Goal: Information Seeking & Learning: Compare options

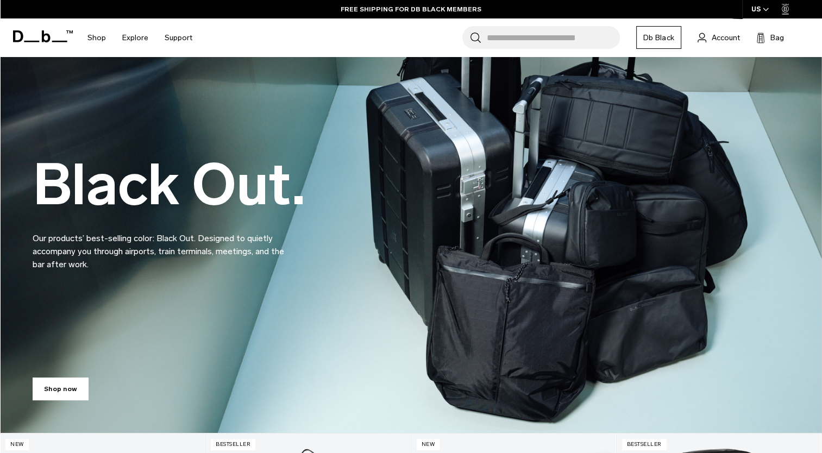
scroll to position [58, 0]
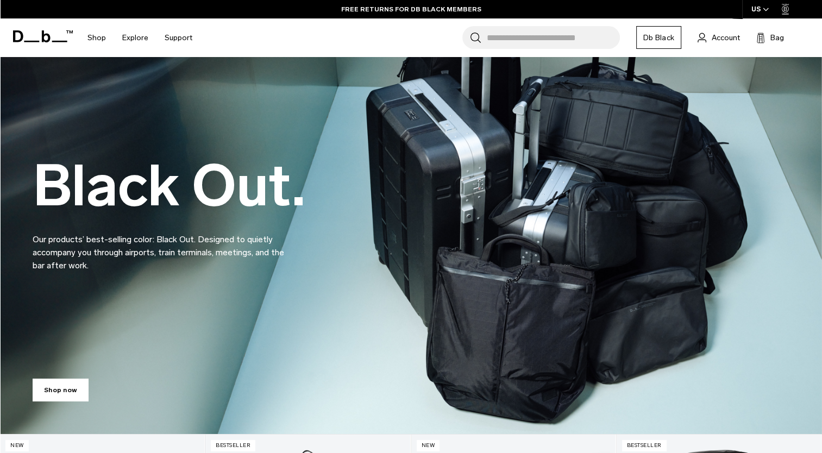
click at [365, 45] on div "Search for Bags, Luggage... Search Close Trending Products All Products Hugger …" at bounding box center [506, 37] width 613 height 39
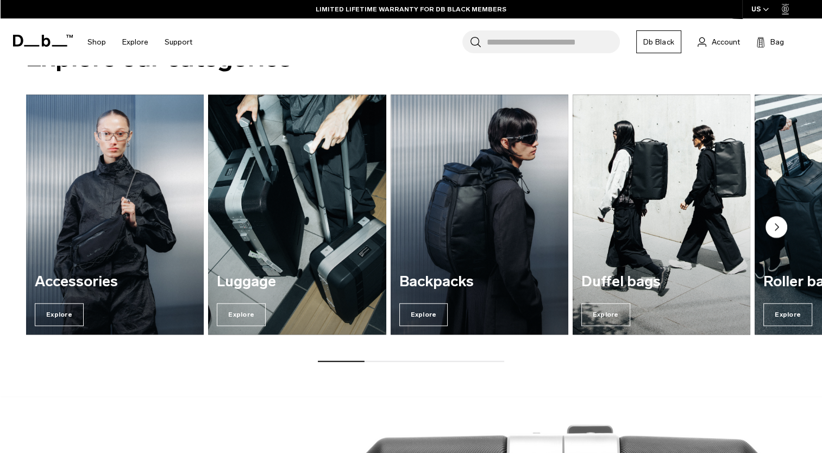
scroll to position [1256, 0]
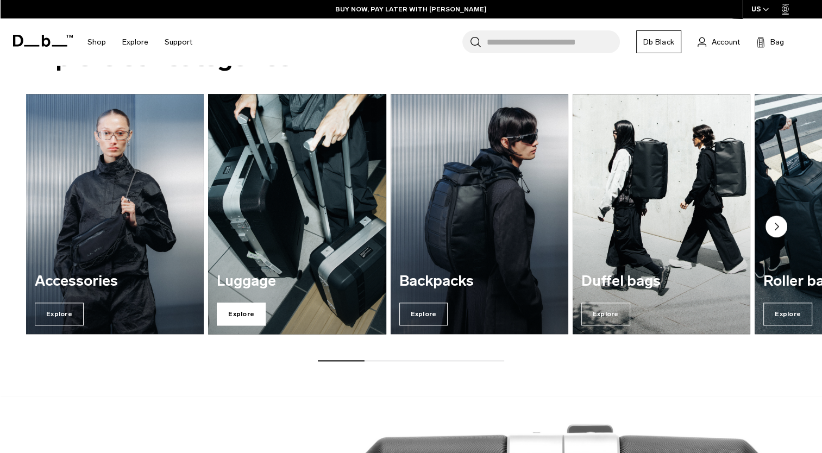
click at [251, 304] on span "Explore" at bounding box center [241, 313] width 49 height 23
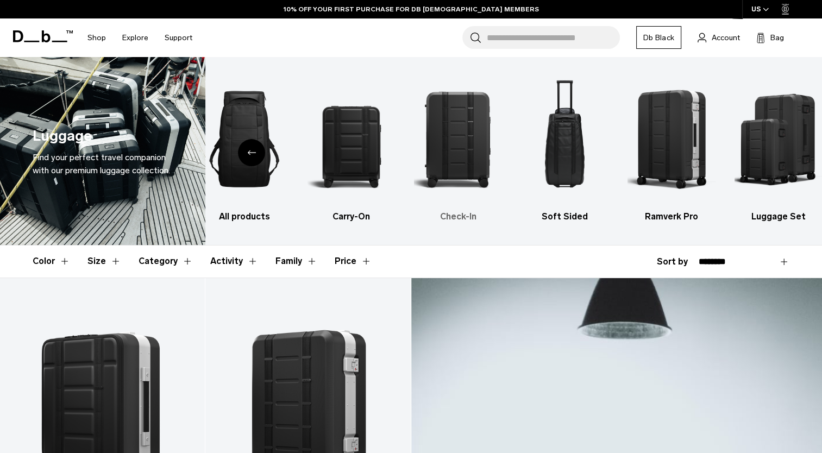
click at [449, 141] on img "3 / 6" at bounding box center [458, 138] width 88 height 131
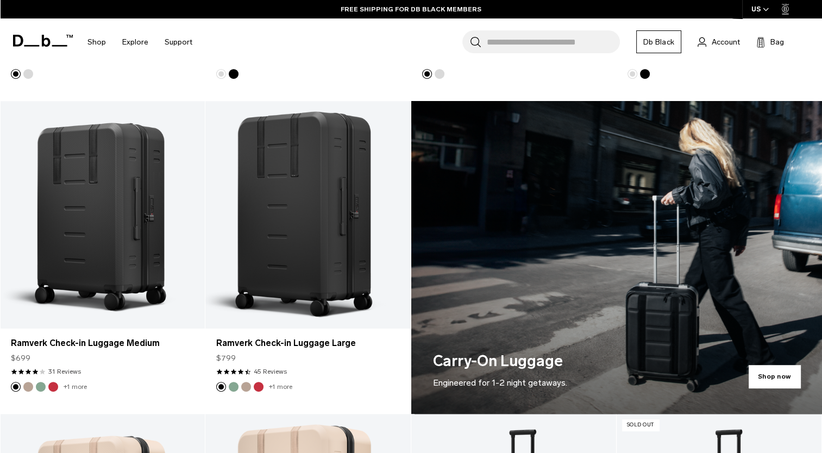
scroll to position [490, 0]
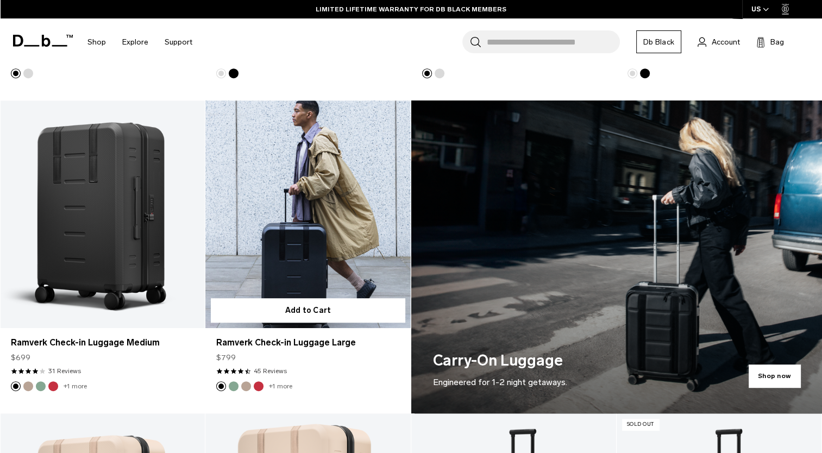
click at [264, 281] on link "Ramverk Check-in Luggage Large" at bounding box center [307, 214] width 205 height 228
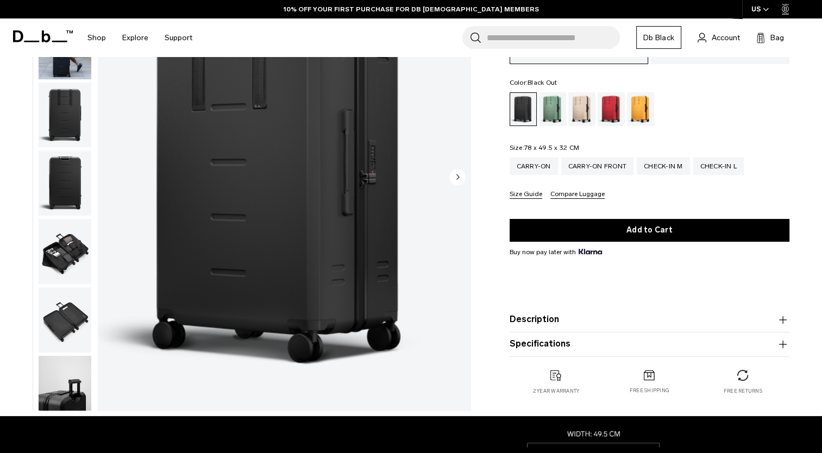
click at [565, 323] on button "Description" at bounding box center [649, 319] width 280 height 13
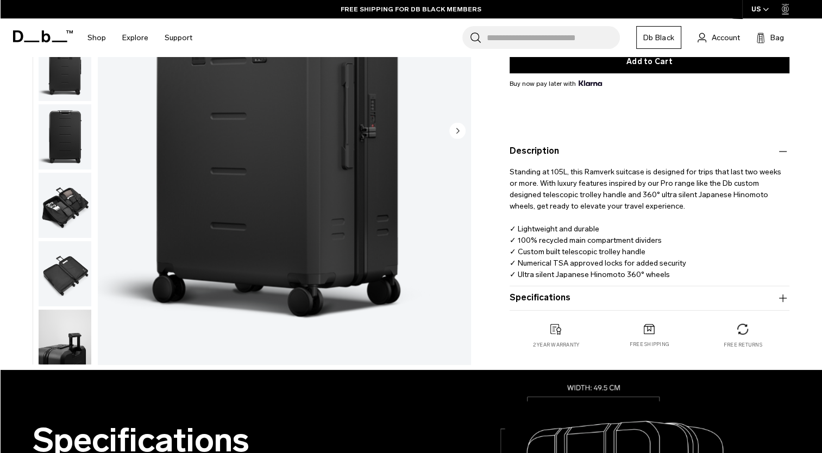
scroll to position [262, 0]
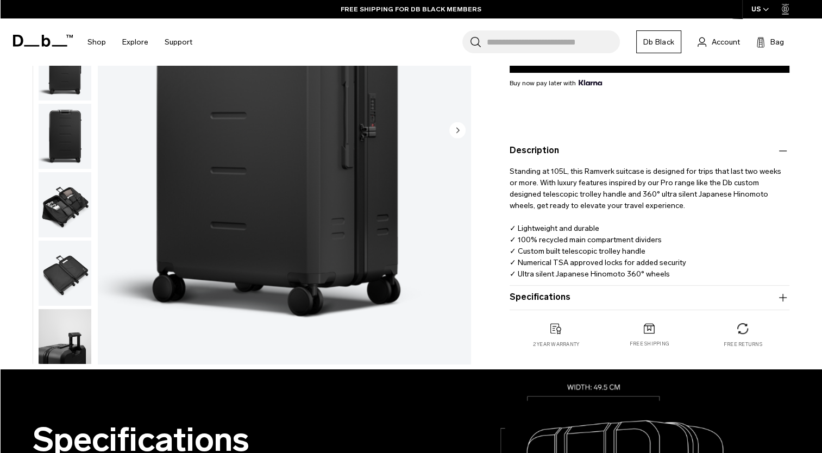
click at [560, 294] on button "Specifications" at bounding box center [649, 297] width 280 height 13
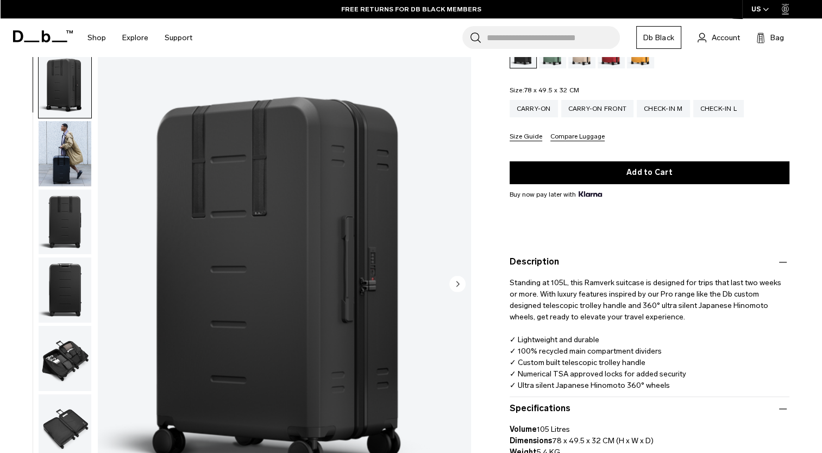
scroll to position [79, 0]
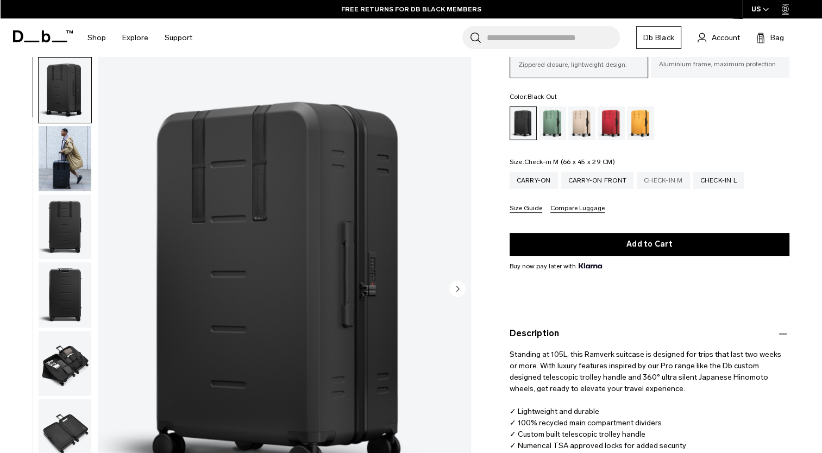
click at [651, 180] on div "Check-in M" at bounding box center [662, 180] width 53 height 17
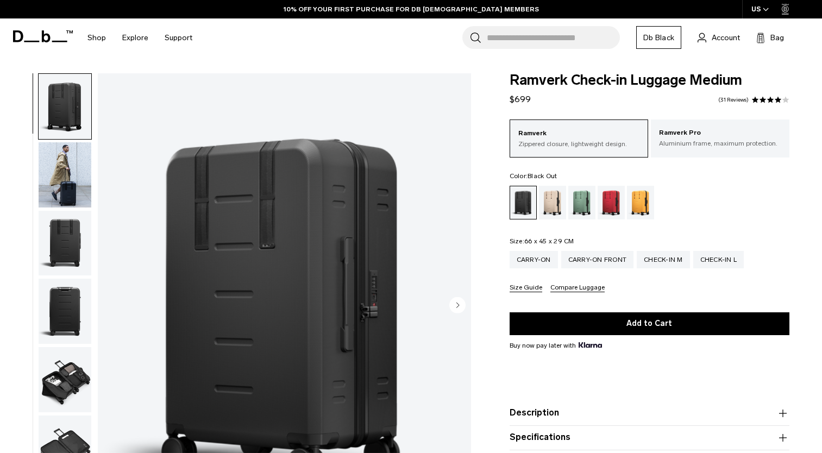
scroll to position [242, 0]
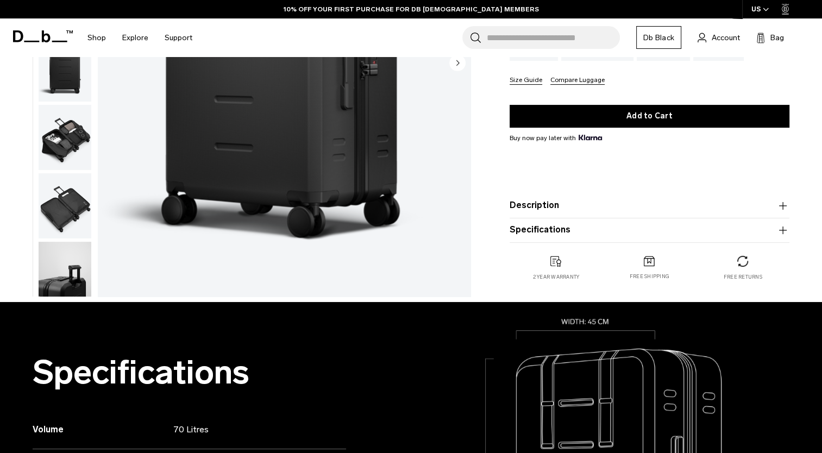
click at [592, 224] on button "Specifications" at bounding box center [649, 229] width 280 height 13
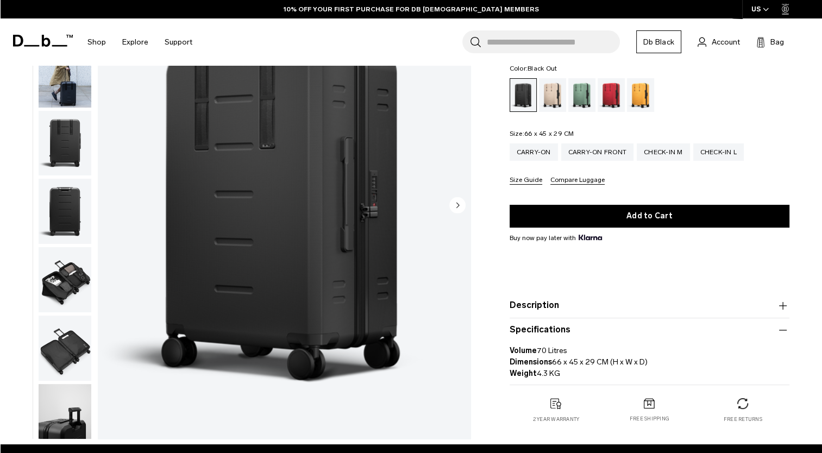
scroll to position [37, 0]
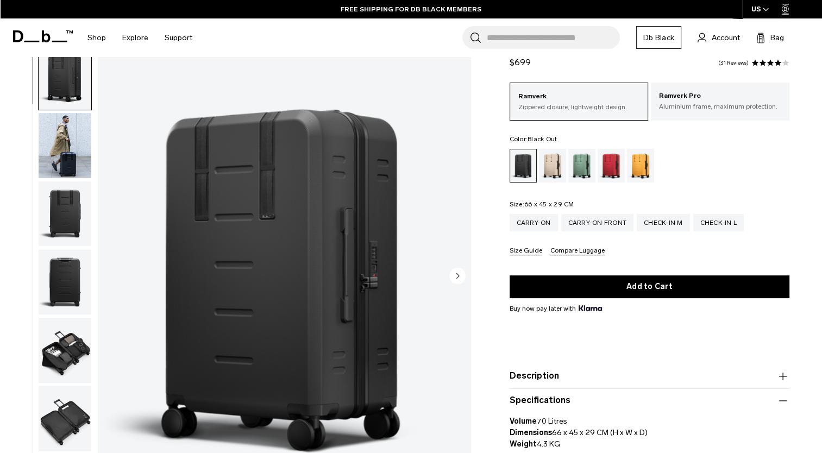
click at [66, 216] on img "button" at bounding box center [65, 213] width 53 height 65
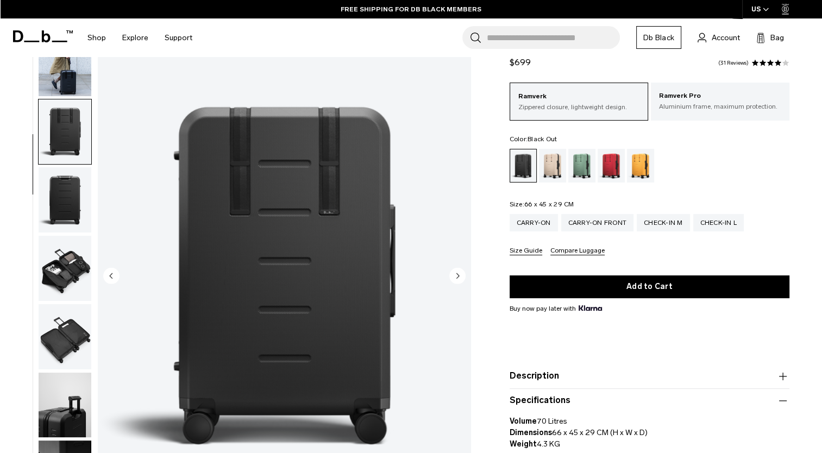
scroll to position [137, 0]
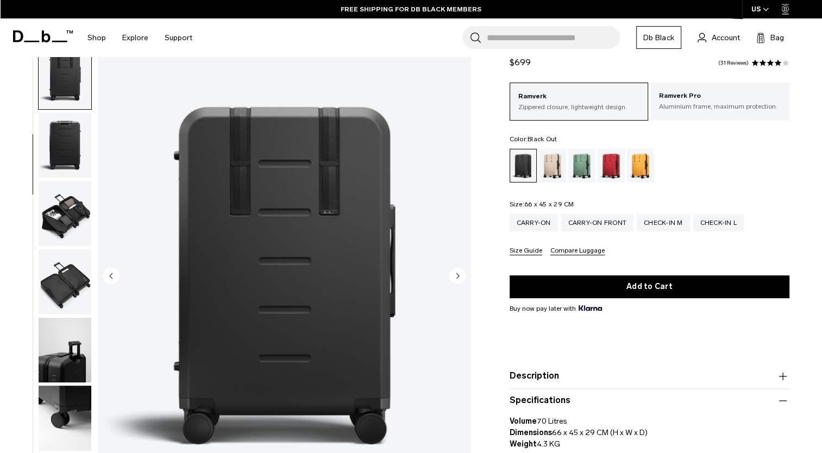
click at [77, 152] on img "button" at bounding box center [65, 145] width 53 height 65
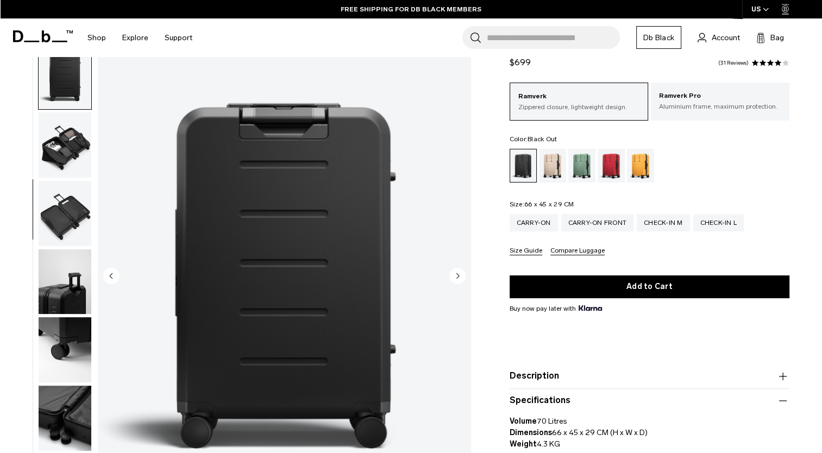
click at [77, 148] on img "button" at bounding box center [65, 145] width 53 height 65
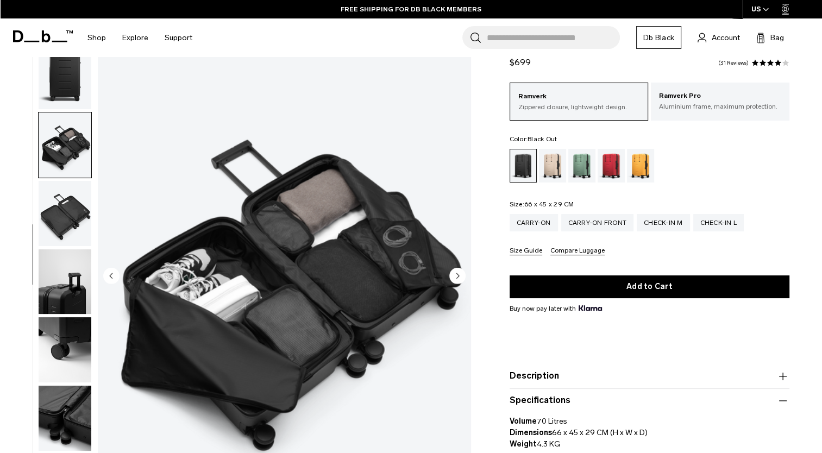
scroll to position [216, 0]
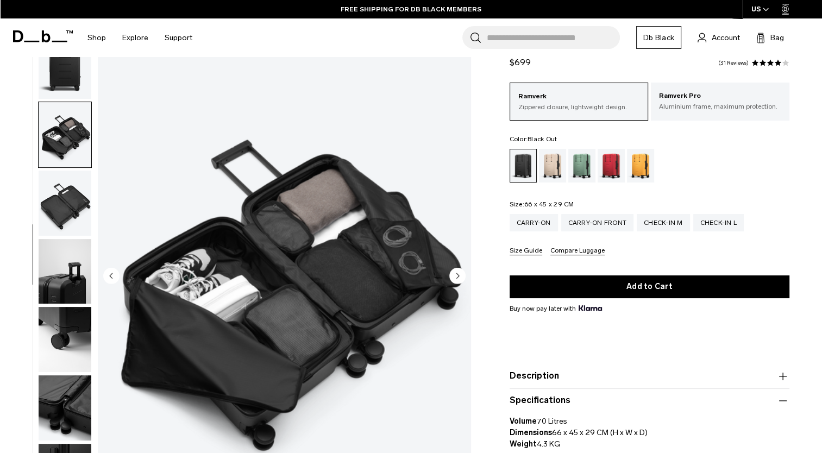
click at [77, 215] on img "button" at bounding box center [65, 203] width 53 height 65
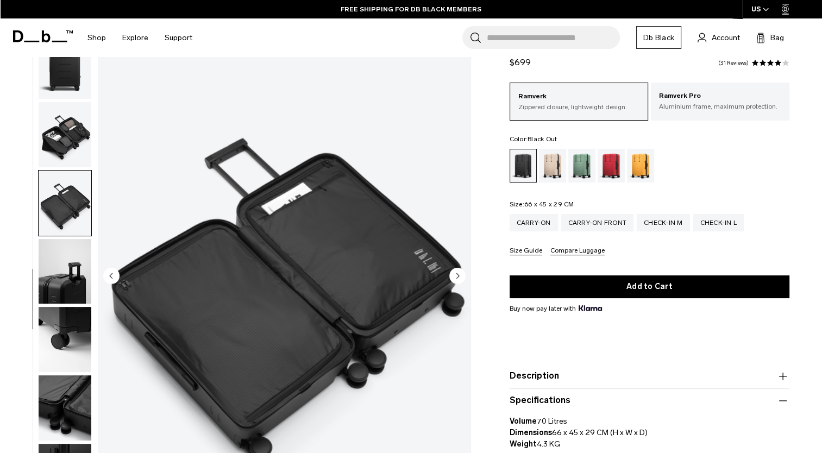
click at [73, 263] on img "button" at bounding box center [65, 271] width 53 height 65
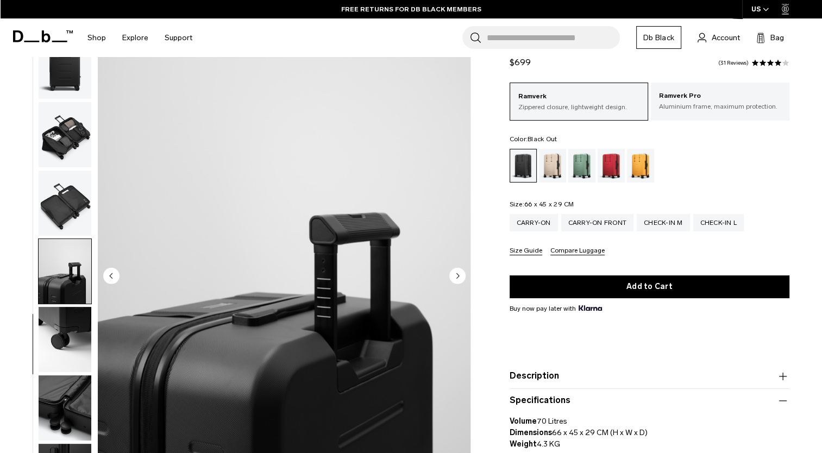
click at [66, 203] on img "button" at bounding box center [65, 203] width 53 height 65
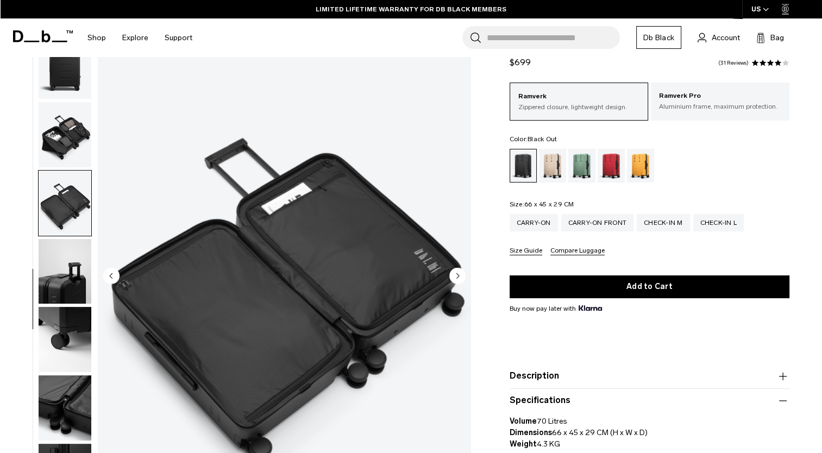
scroll to position [0, 0]
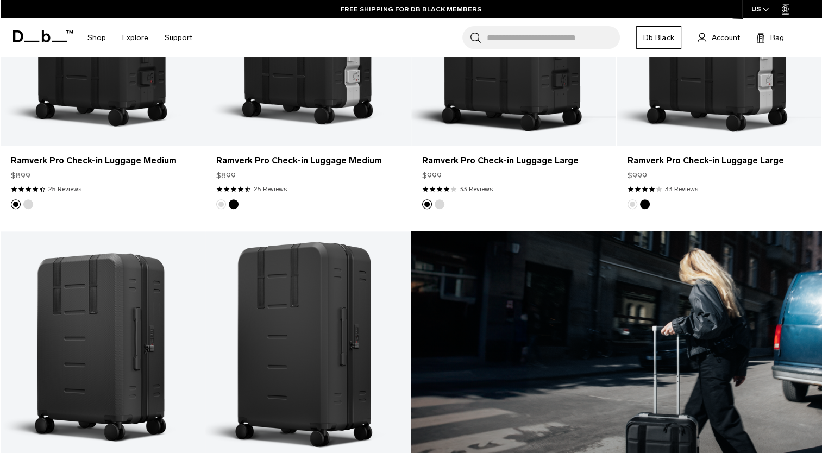
scroll to position [260, 0]
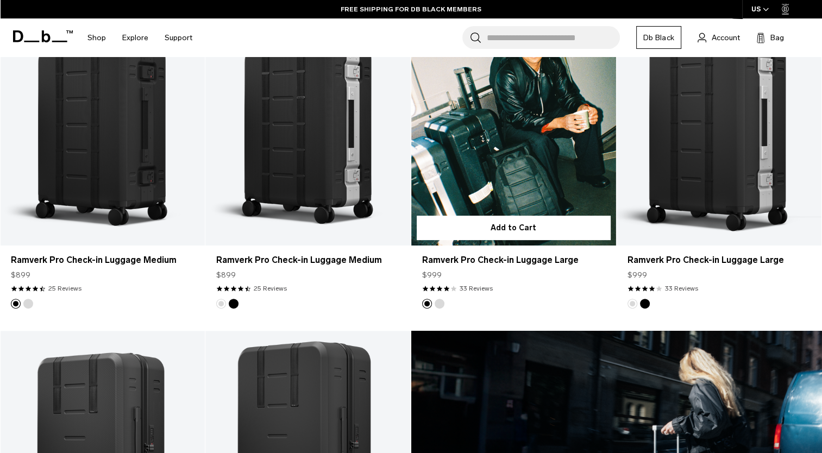
click at [495, 199] on link "Ramverk Pro Check-in Luggage Large" at bounding box center [513, 132] width 205 height 228
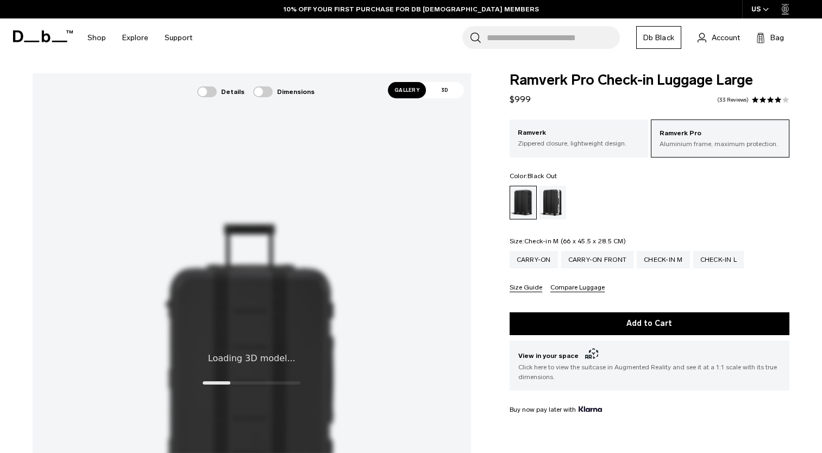
click at [641, 251] on div "Check-in M" at bounding box center [662, 259] width 53 height 17
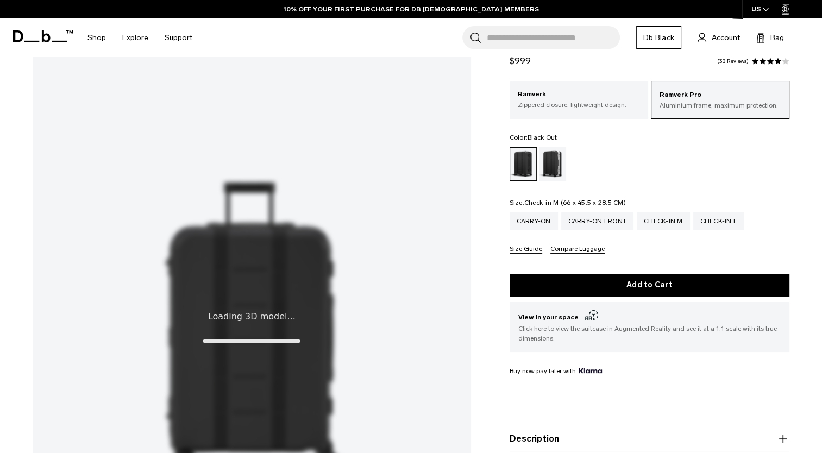
scroll to position [42, 0]
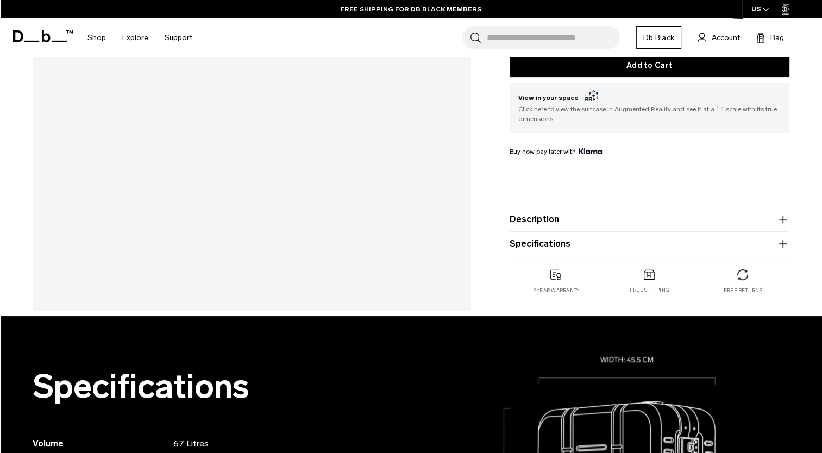
scroll to position [353, 0]
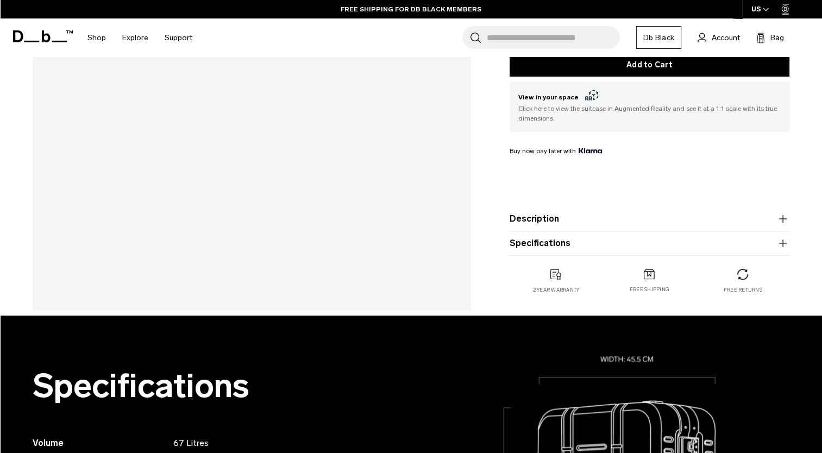
click at [538, 246] on button "Specifications" at bounding box center [649, 243] width 280 height 13
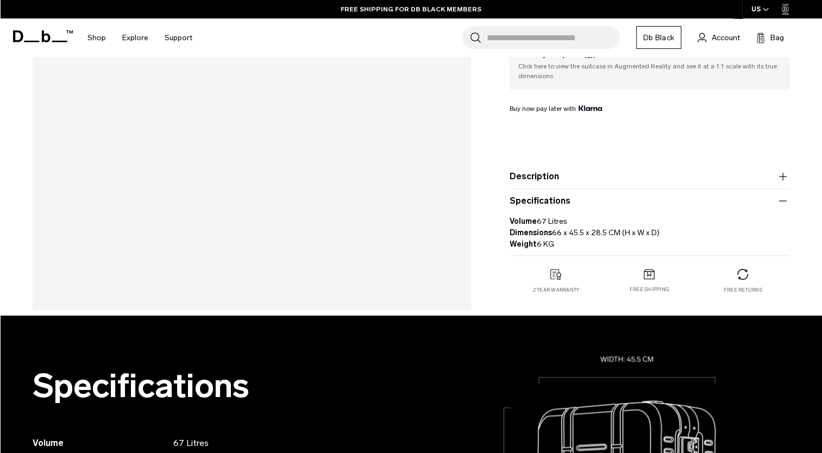
click at [540, 203] on button "Specifications" at bounding box center [649, 200] width 280 height 13
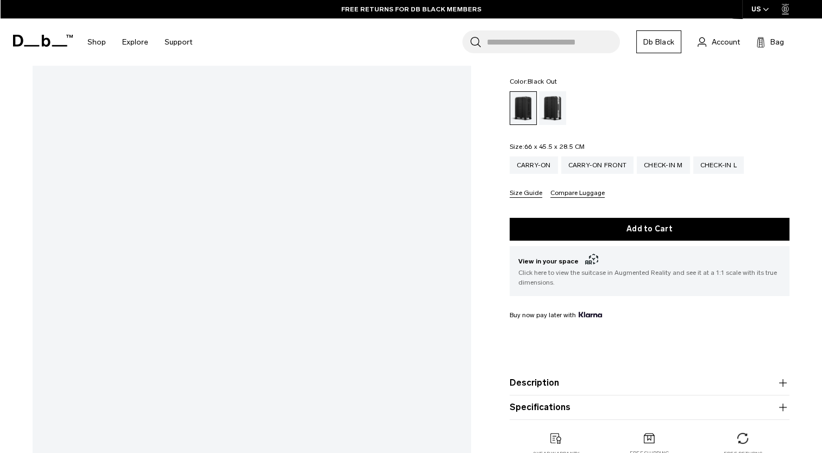
scroll to position [184, 0]
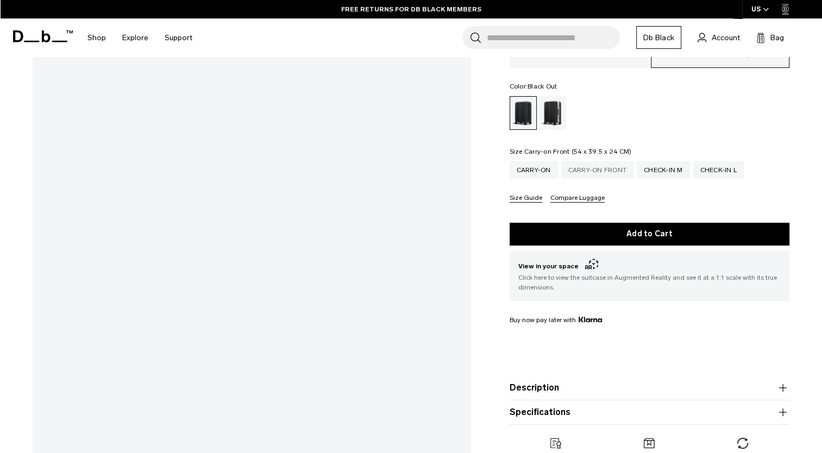
click at [612, 168] on div "Carry-on Front" at bounding box center [597, 169] width 73 height 17
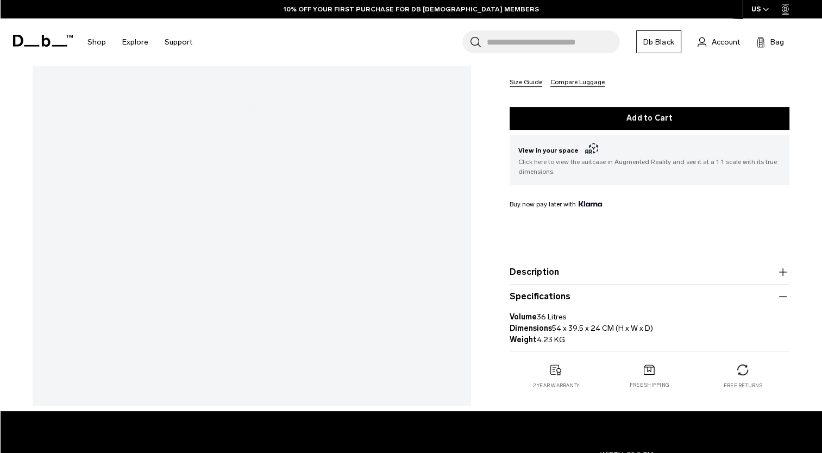
scroll to position [86, 0]
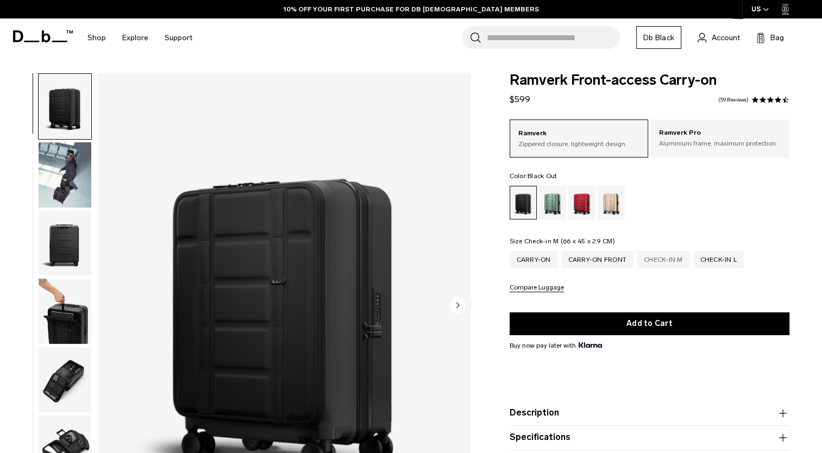
click at [659, 254] on div "Check-in M" at bounding box center [662, 259] width 53 height 17
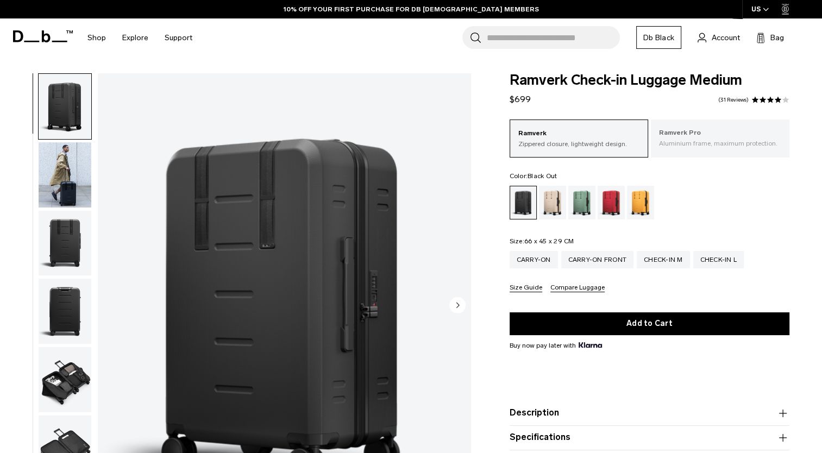
click at [708, 136] on p "Ramverk Pro" at bounding box center [720, 133] width 122 height 11
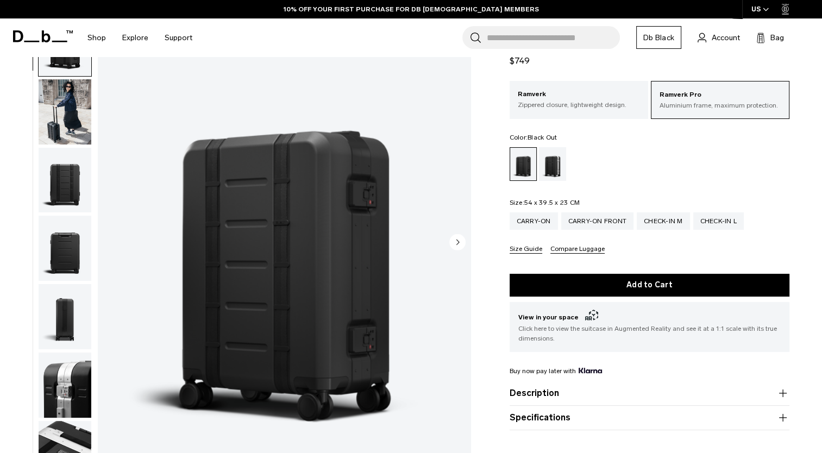
click at [80, 130] on img "button" at bounding box center [65, 111] width 53 height 65
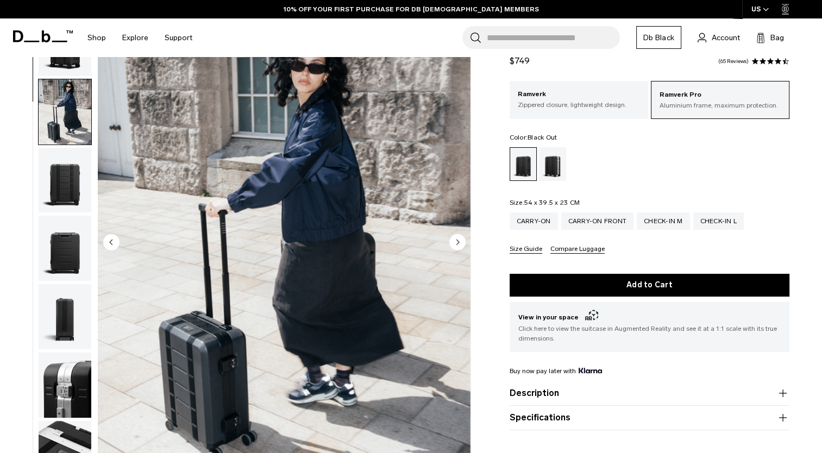
scroll to position [68, 0]
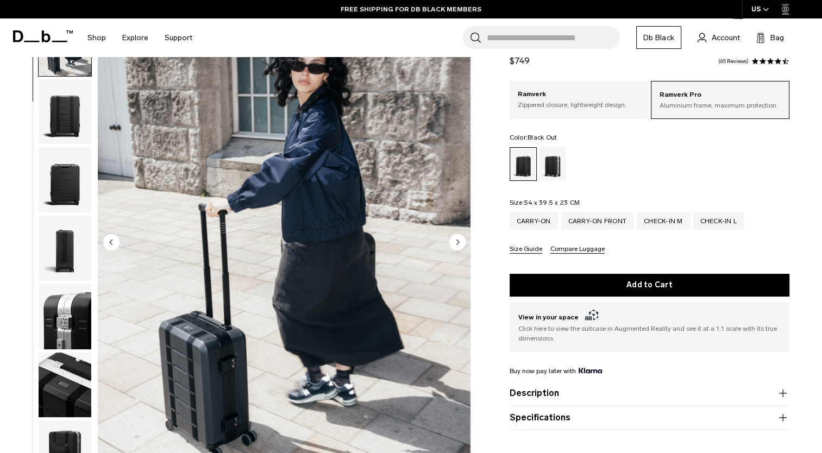
click at [67, 242] on img "button" at bounding box center [65, 248] width 53 height 65
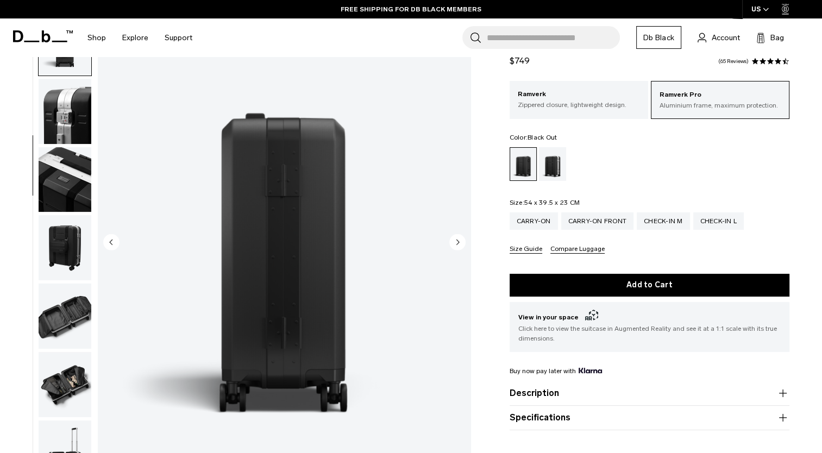
click at [70, 219] on img "button" at bounding box center [65, 247] width 53 height 65
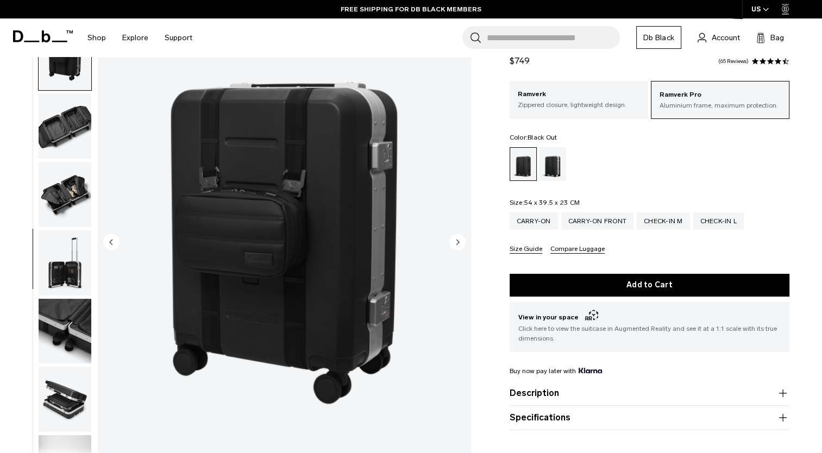
scroll to position [478, 0]
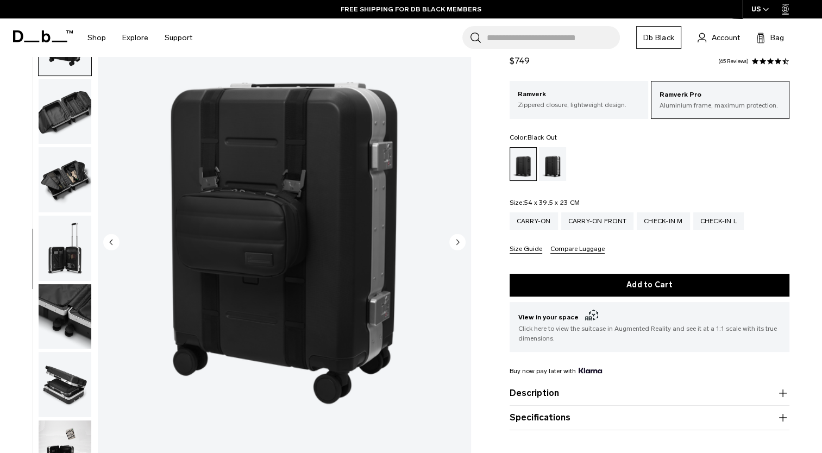
click at [60, 126] on img "button" at bounding box center [65, 111] width 53 height 65
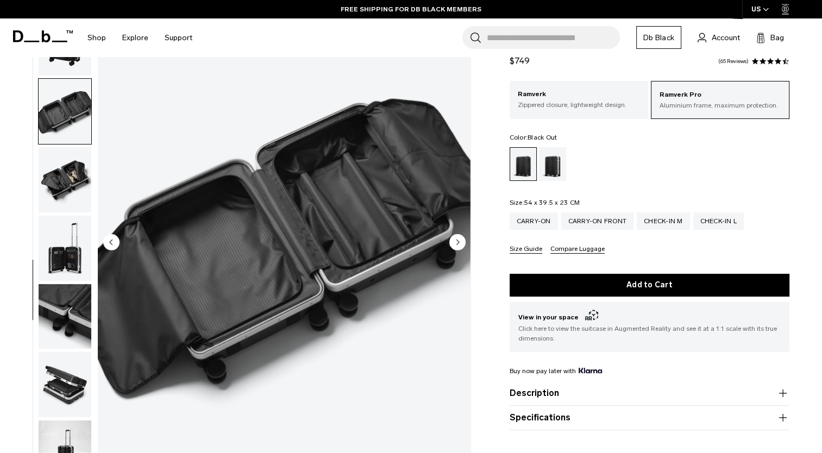
scroll to position [489, 0]
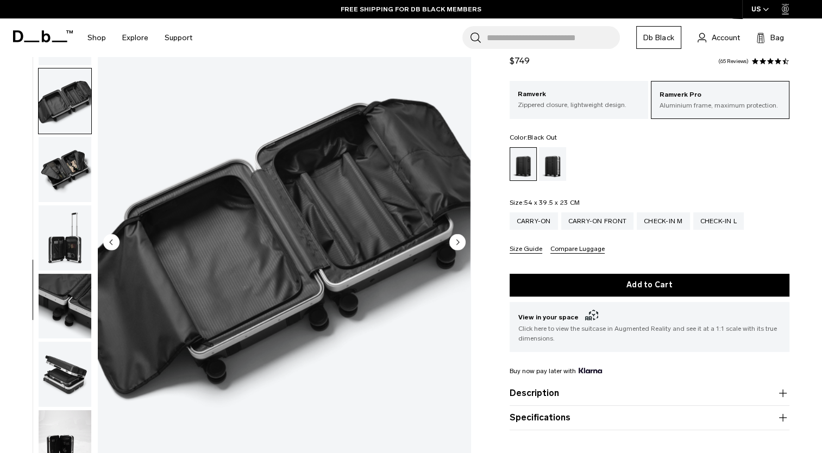
click at [65, 157] on img "button" at bounding box center [65, 169] width 53 height 65
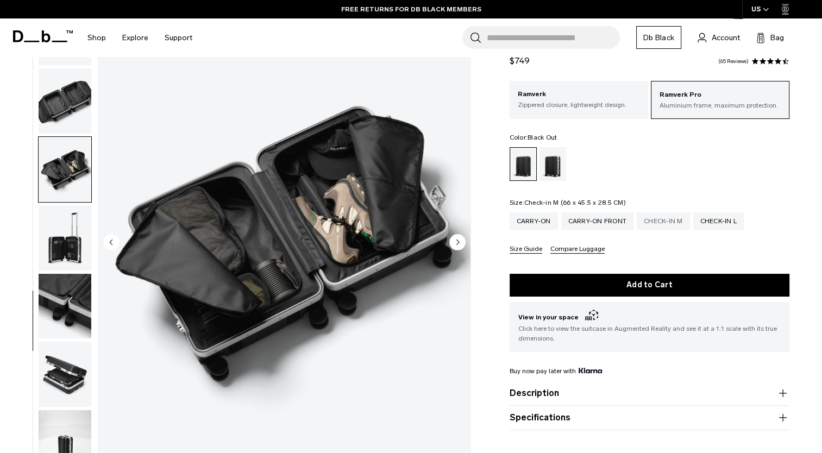
click at [686, 221] on div "Check-in M" at bounding box center [662, 220] width 53 height 17
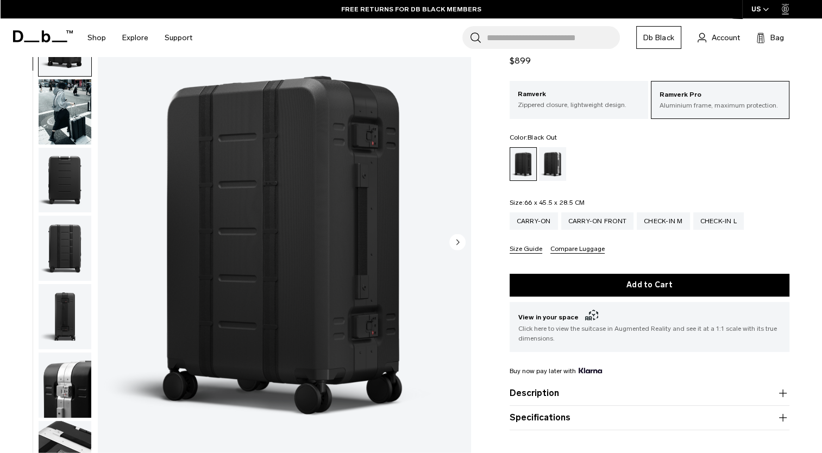
scroll to position [77, 0]
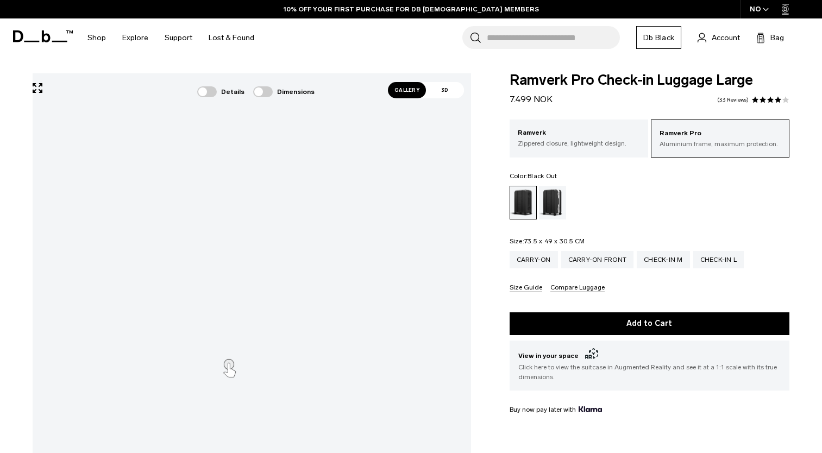
click at [405, 92] on span "Gallery" at bounding box center [407, 90] width 38 height 16
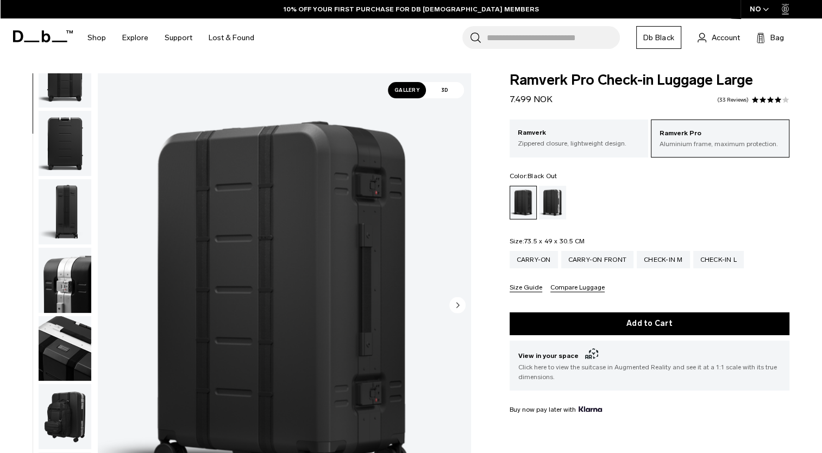
scroll to position [352, 0]
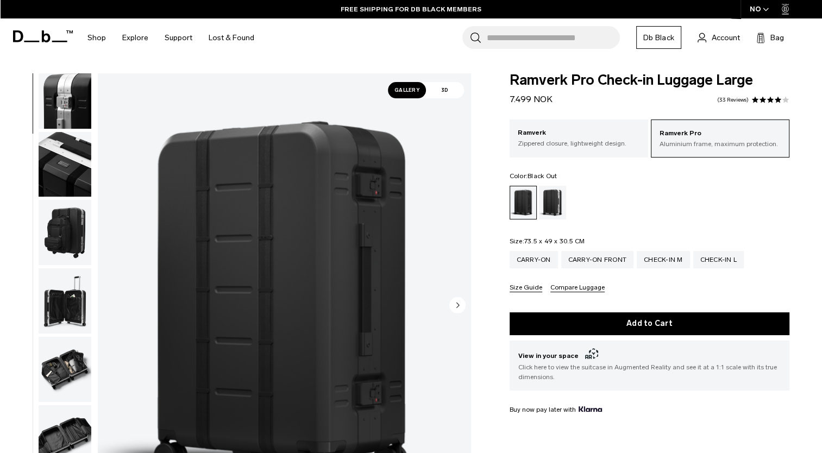
click at [66, 289] on img "button" at bounding box center [65, 300] width 53 height 65
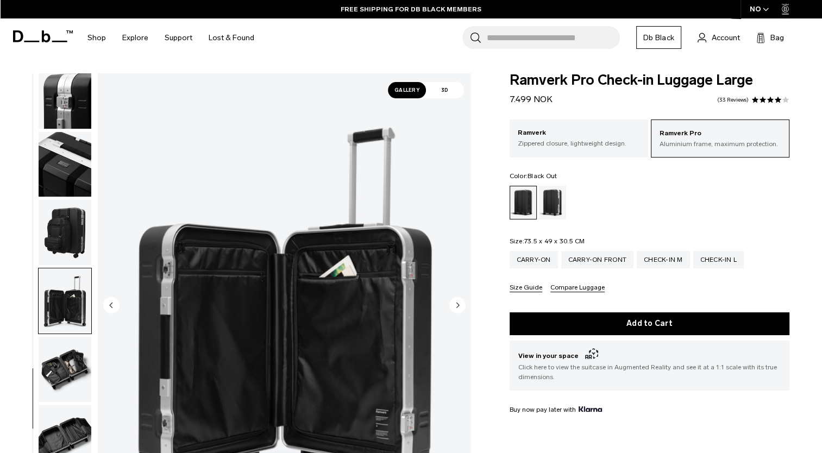
scroll to position [123, 0]
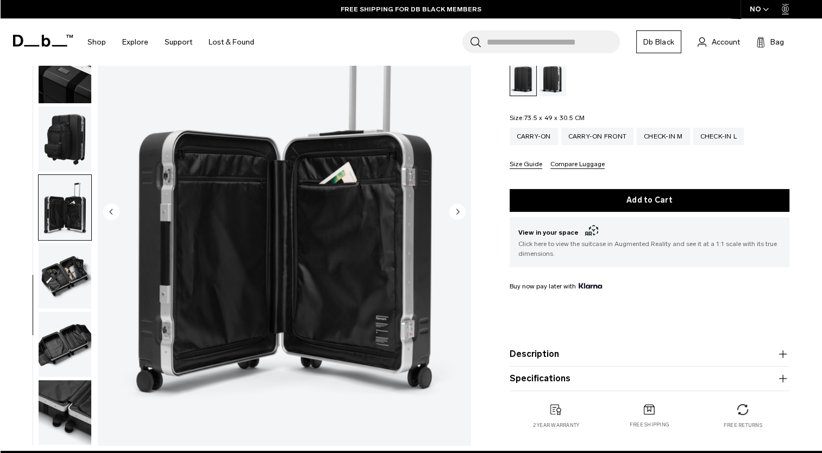
click at [74, 287] on img "button" at bounding box center [65, 275] width 53 height 65
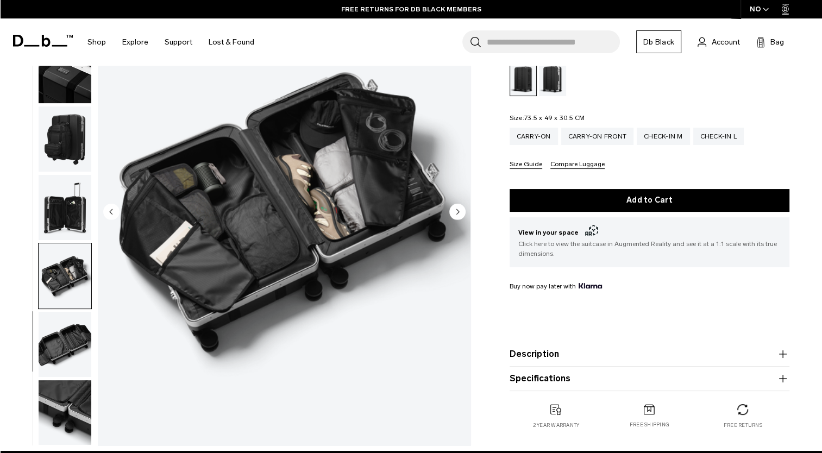
click at [71, 338] on img "button" at bounding box center [65, 343] width 53 height 65
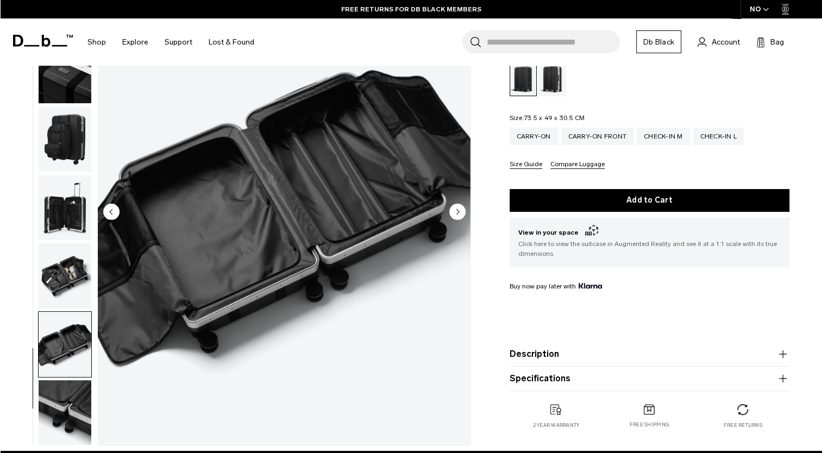
scroll to position [0, 0]
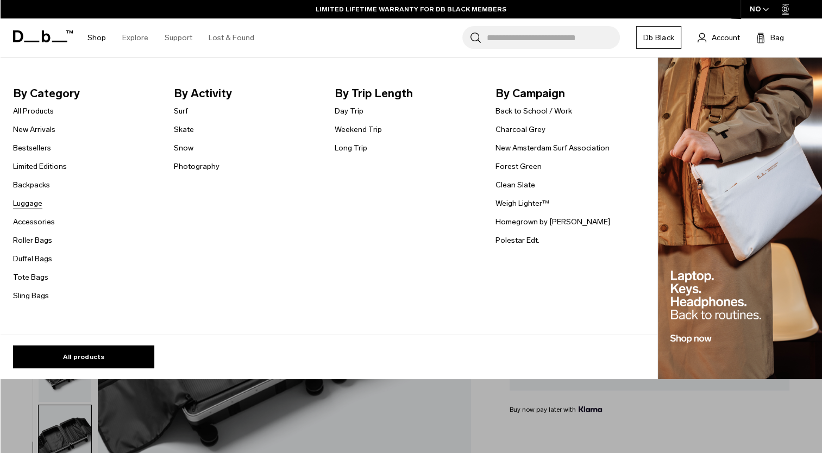
click at [30, 199] on link "Luggage" at bounding box center [27, 203] width 29 height 11
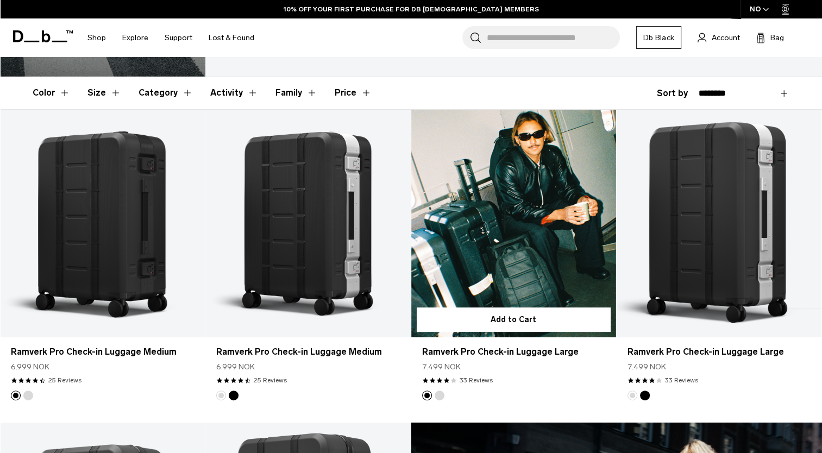
click at [547, 235] on link "Ramverk Pro Check-in Luggage Large" at bounding box center [513, 224] width 205 height 228
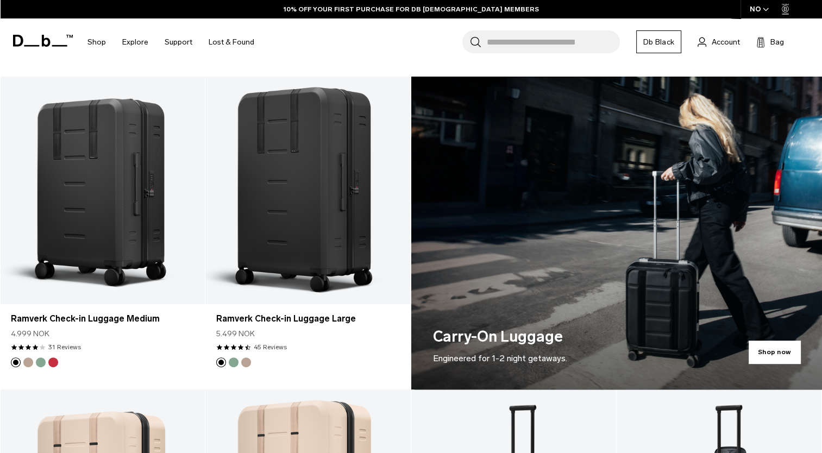
scroll to position [514, 0]
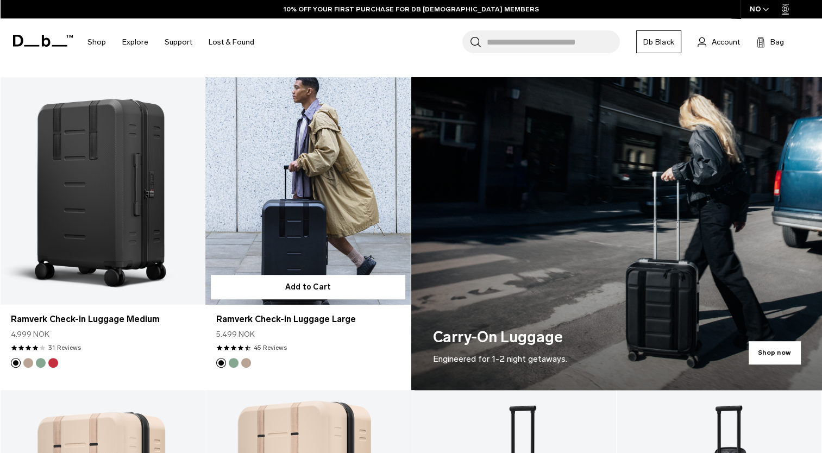
click at [365, 228] on link "Ramverk Check-in Luggage Large" at bounding box center [307, 191] width 205 height 228
